Goal: Information Seeking & Learning: Compare options

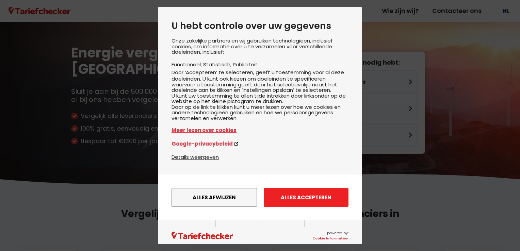
click at [258, 205] on button "Alles accepteren" at bounding box center [306, 197] width 85 height 19
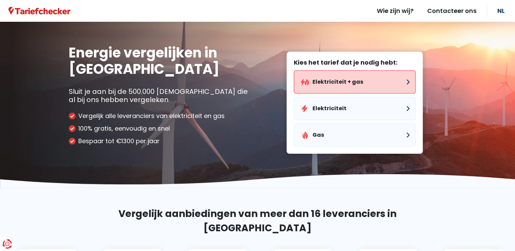
click at [258, 82] on button "Elektriciteit + gas" at bounding box center [355, 81] width 122 height 23
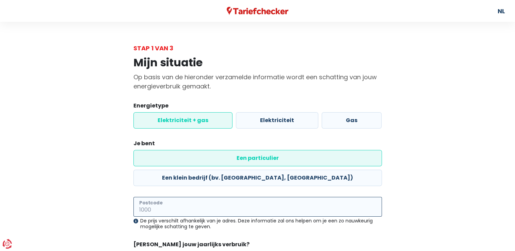
click at [176, 197] on input "Postcode" at bounding box center [257, 207] width 248 height 20
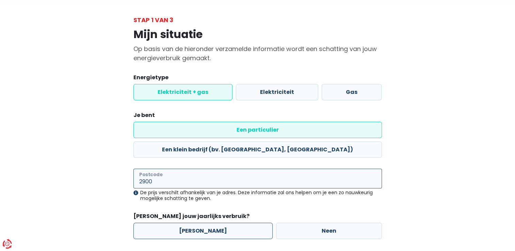
scroll to position [49, 0]
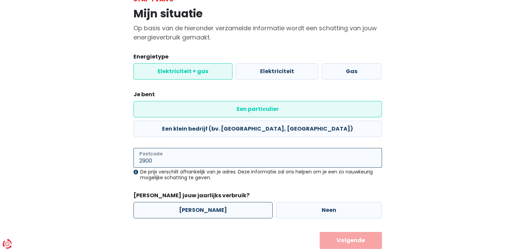
type input "2900"
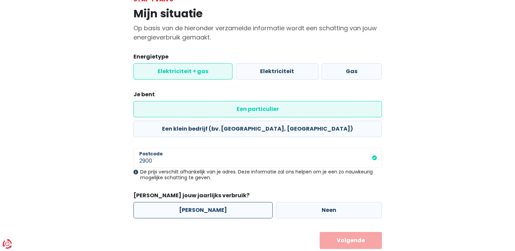
click at [193, 202] on label "[PERSON_NAME]" at bounding box center [202, 210] width 139 height 16
click at [193, 202] on input "[PERSON_NAME]" at bounding box center [202, 210] width 139 height 16
radio input "true"
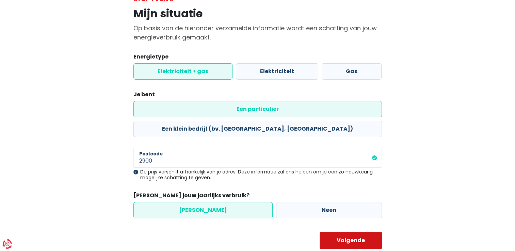
click at [258, 232] on button "Volgende" at bounding box center [350, 240] width 62 height 17
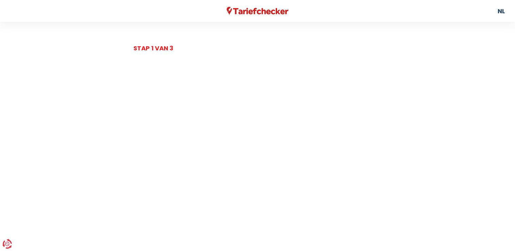
select select
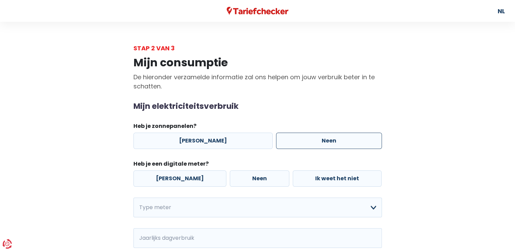
click at [258, 141] on label "Neen" at bounding box center [329, 141] width 106 height 16
click at [258, 141] on input "Neen" at bounding box center [329, 141] width 106 height 16
radio input "true"
click at [174, 179] on label "[PERSON_NAME]" at bounding box center [179, 178] width 93 height 16
click at [174, 179] on input "[PERSON_NAME]" at bounding box center [179, 178] width 93 height 16
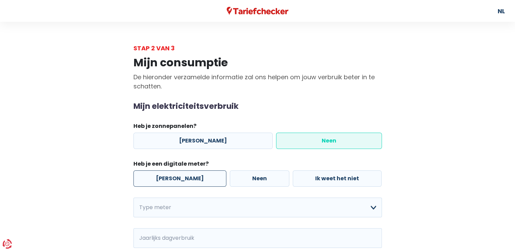
radio input "true"
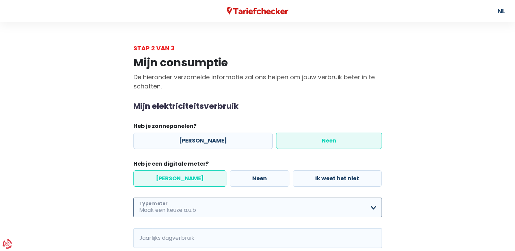
click at [159, 209] on select "Enkelvoudig Tweevoudig Enkelvoudig + uitsluitend nachttarief Tweevoudig + uitsl…" at bounding box center [257, 208] width 248 height 20
select select "day_night_bi_hourly"
click at [133, 198] on select "Enkelvoudig Tweevoudig Enkelvoudig + uitsluitend nachttarief Tweevoudig + uitsl…" at bounding box center [257, 208] width 248 height 20
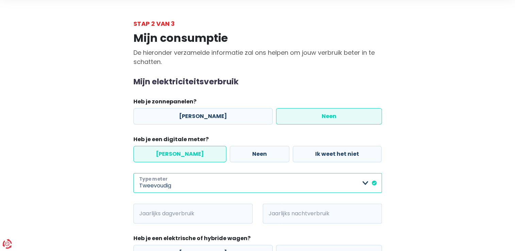
scroll to position [138, 0]
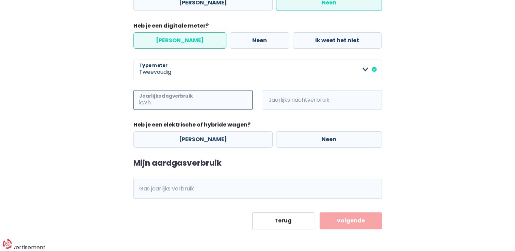
click at [156, 103] on input "Jaarlijks dagverbruik" at bounding box center [202, 100] width 100 height 20
type input "2933"
click at [258, 103] on input "Jaarlijks nachtverbruik" at bounding box center [331, 100] width 100 height 20
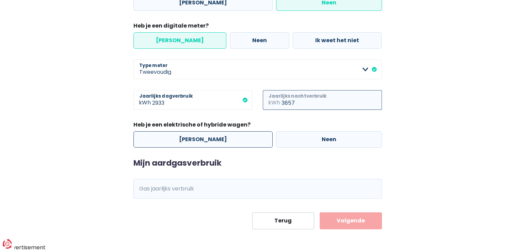
type input "3857"
click at [182, 138] on label "[PERSON_NAME]" at bounding box center [202, 139] width 139 height 16
click at [182, 138] on input "[PERSON_NAME]" at bounding box center [202, 139] width 139 height 16
radio input "true"
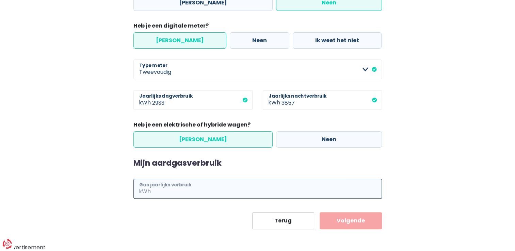
click at [179, 196] on input "Gas jaarlijks verbruik" at bounding box center [267, 189] width 230 height 20
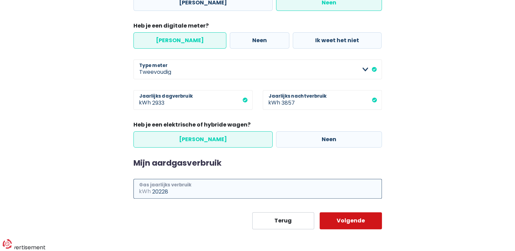
type input "20228"
click at [258, 224] on button "Volgende" at bounding box center [350, 220] width 62 height 17
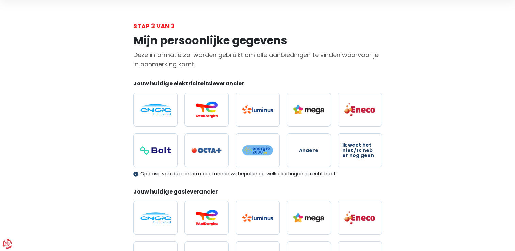
scroll to position [34, 0]
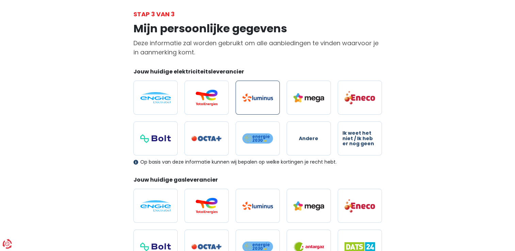
click at [256, 94] on img at bounding box center [257, 98] width 31 height 8
click at [256, 94] on input "radio" at bounding box center [257, 98] width 44 height 34
radio input "true"
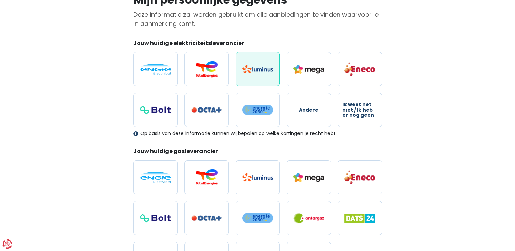
scroll to position [136, 0]
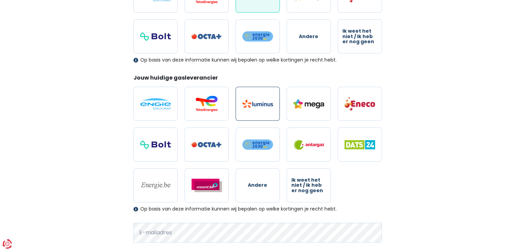
click at [258, 104] on img at bounding box center [257, 104] width 31 height 8
click at [258, 104] on input "radio" at bounding box center [257, 104] width 44 height 34
radio input "true"
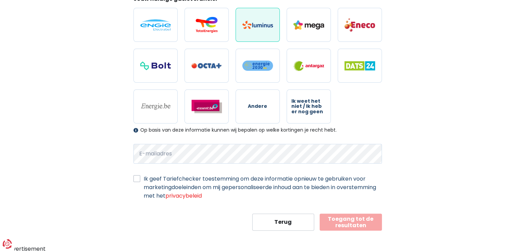
scroll to position [215, 0]
click at [199, 166] on form "Jouw huidige elektriciteitsleverancier Andere Ik weet het niet / Ik heb er nog …" at bounding box center [257, 58] width 248 height 344
click at [144, 176] on label "Ik geef Tariefchecker toestemming om deze informatie opnieuw te gebruiken voor …" at bounding box center [263, 187] width 238 height 26
click at [136, 176] on input "Ik geef Tariefchecker toestemming om deze informatie opnieuw te gebruiken voor …" at bounding box center [136, 177] width 7 height 7
checkbox input "true"
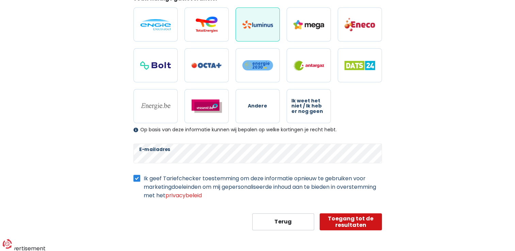
click at [258, 215] on button "Toegang tot de resultaten" at bounding box center [350, 221] width 62 height 17
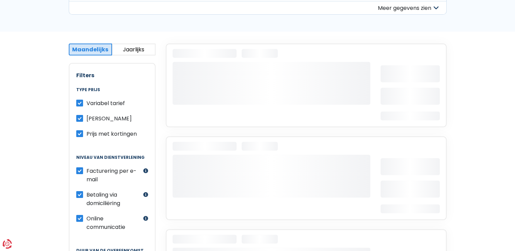
scroll to position [102, 0]
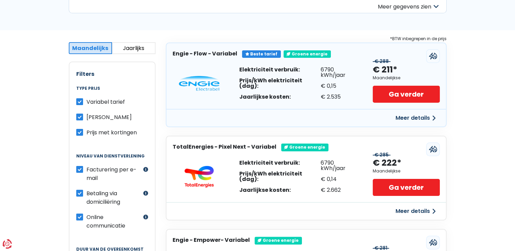
drag, startPoint x: 370, startPoint y: 70, endPoint x: 395, endPoint y: 71, distance: 24.5
click at [258, 71] on div "Elektriciteit verbruik: Prijs/kWh elektriciteit (dag): Jaarlijkse kosten: 6790 …" at bounding box center [305, 83] width 279 height 51
drag, startPoint x: 395, startPoint y: 71, endPoint x: 406, endPoint y: 73, distance: 11.7
click at [258, 73] on div "€ 288 € 211* Maandelijkse Ga verder" at bounding box center [406, 83] width 67 height 39
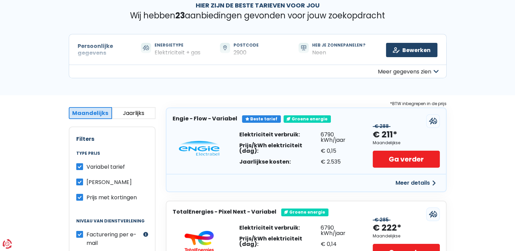
scroll to position [34, 0]
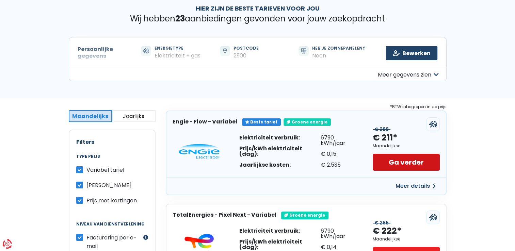
click at [258, 156] on link "Ga verder" at bounding box center [406, 162] width 67 height 17
click at [258, 164] on link "Ga verder" at bounding box center [406, 162] width 67 height 17
